Goal: Find contact information: Find contact information

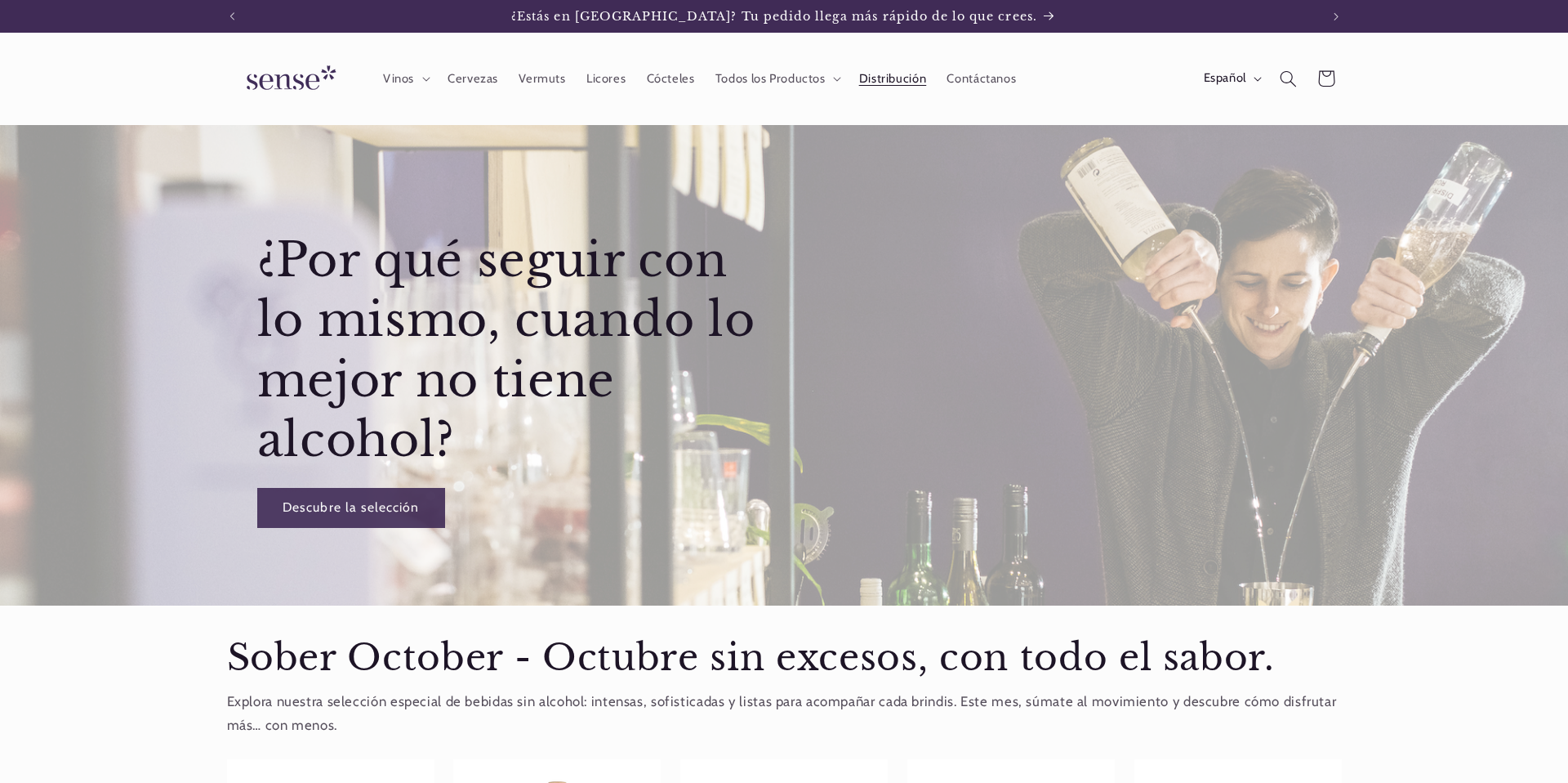
click at [884, 80] on span "Distribución" at bounding box center [893, 79] width 68 height 16
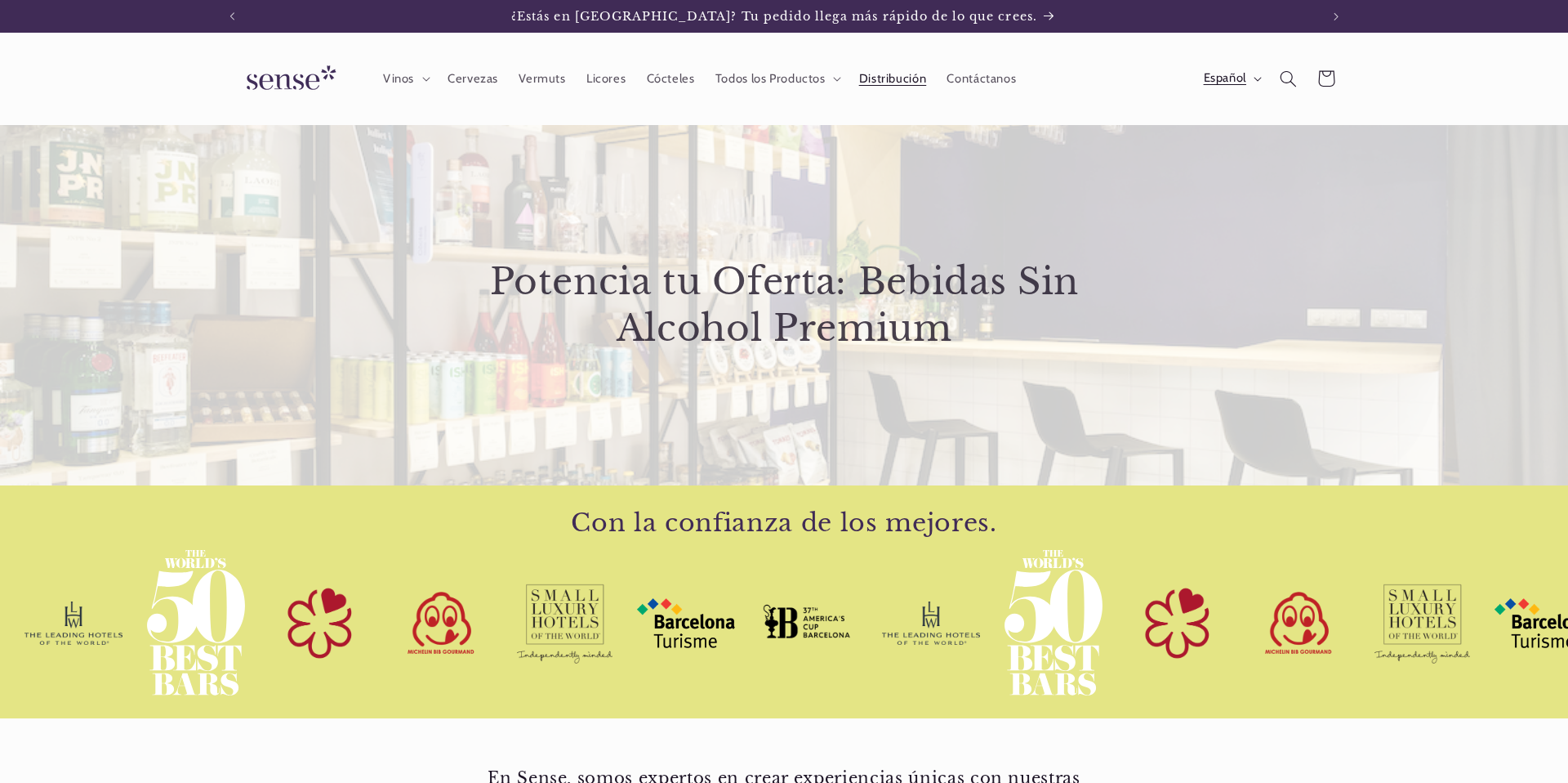
click at [1241, 76] on span "Español" at bounding box center [1225, 78] width 42 height 18
click at [1209, 196] on link "English" at bounding box center [1216, 194] width 103 height 38
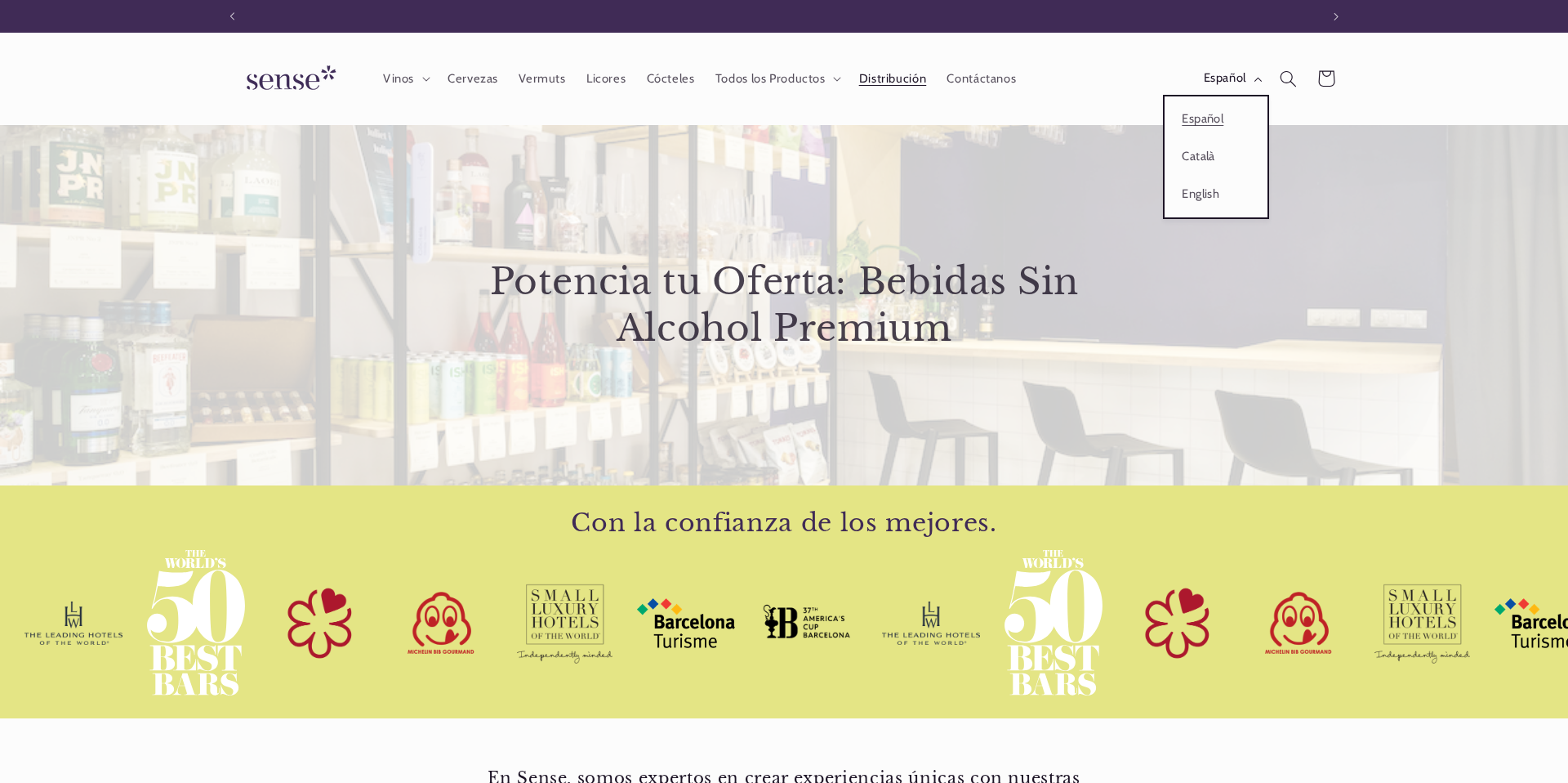
scroll to position [0, 1087]
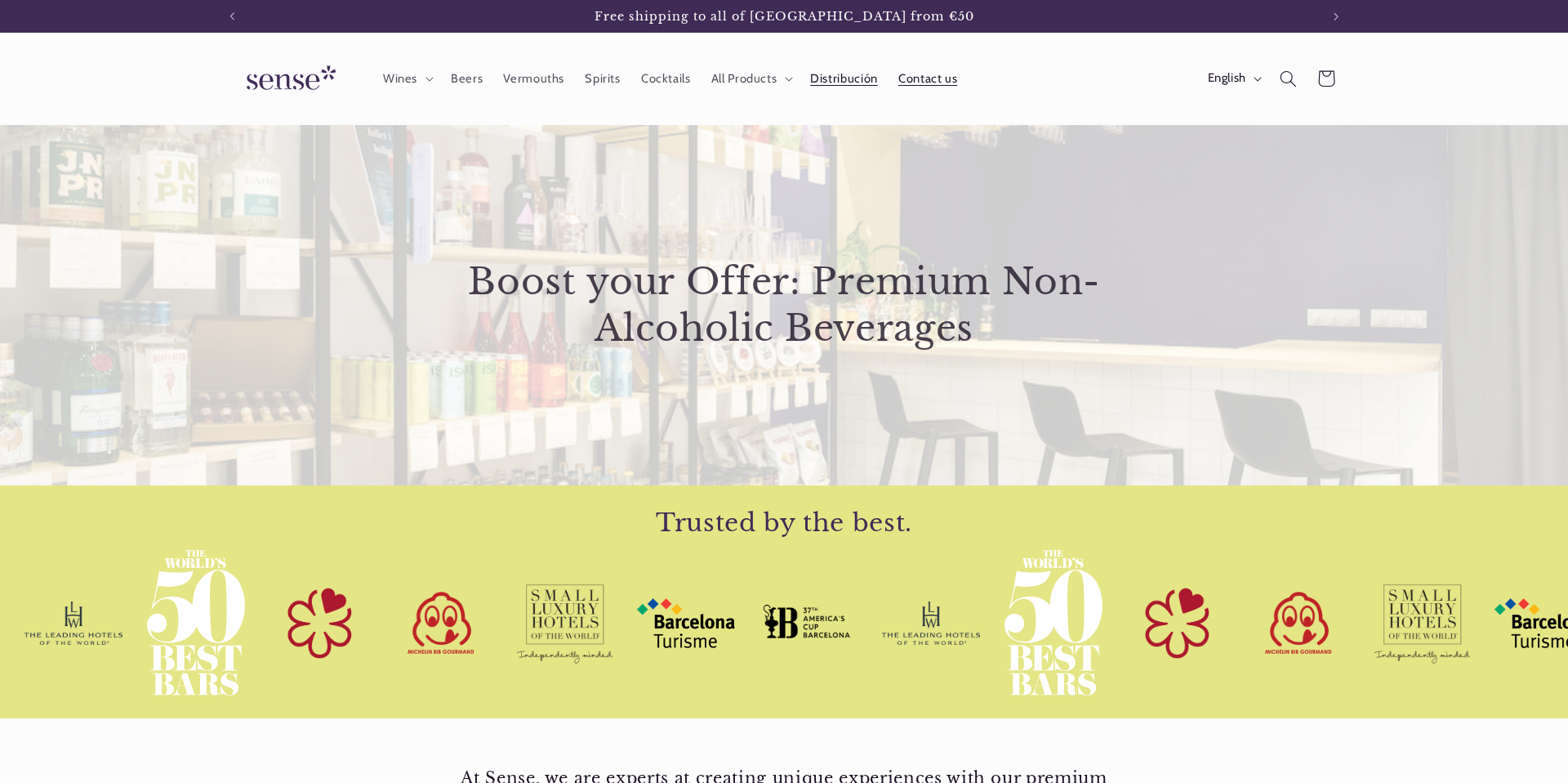
click at [931, 77] on span "Contact us" at bounding box center [927, 79] width 59 height 16
